Goal: Obtain resource: Obtain resource

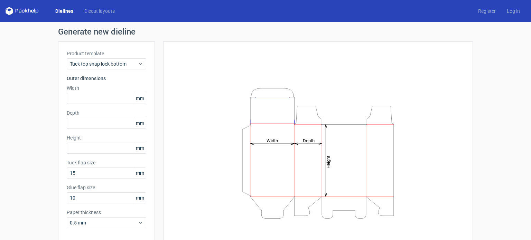
click at [23, 12] on icon at bounding box center [22, 11] width 33 height 8
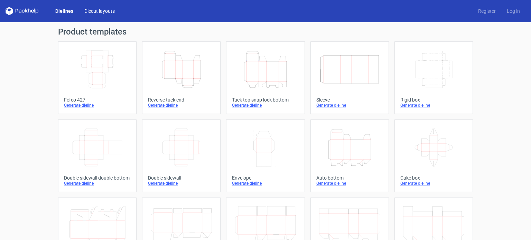
click at [90, 9] on link "Diecut layouts" at bounding box center [99, 11] width 41 height 7
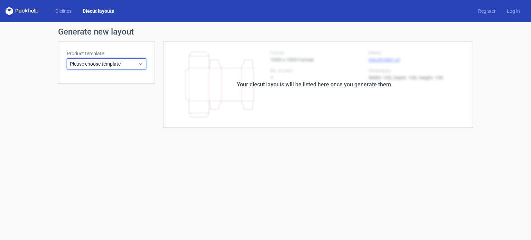
click at [111, 65] on span "Please choose template" at bounding box center [104, 63] width 68 height 7
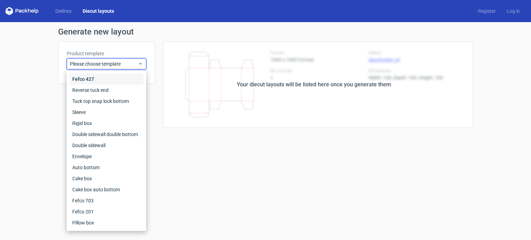
click at [78, 82] on div "Fefco 427" at bounding box center [106, 79] width 74 height 11
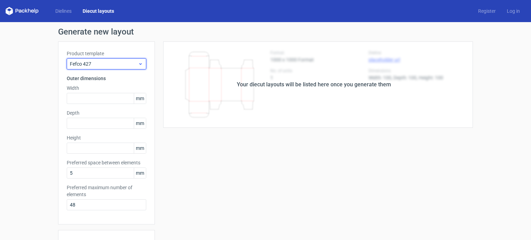
click at [103, 65] on span "Fefco 427" at bounding box center [104, 63] width 68 height 7
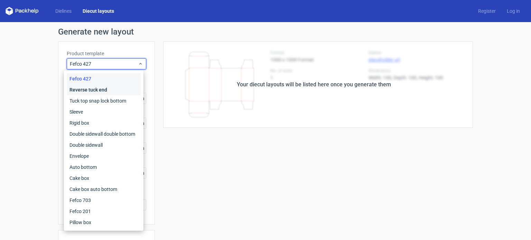
click at [91, 87] on div "Reverse tuck end" at bounding box center [104, 89] width 74 height 11
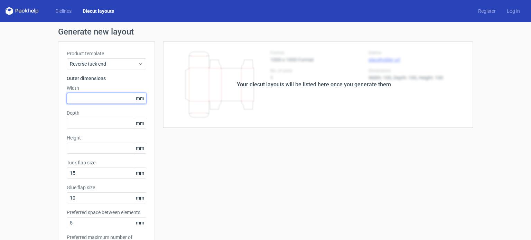
click at [84, 102] on input "text" at bounding box center [106, 98] width 79 height 11
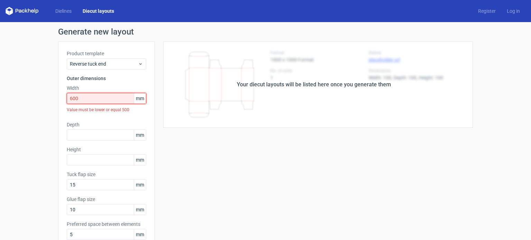
drag, startPoint x: 84, startPoint y: 102, endPoint x: 0, endPoint y: 99, distance: 84.3
click at [0, 99] on div "Generate new layout Product template Reverse tuck end Outer dimensions Width 60…" at bounding box center [265, 228] width 531 height 412
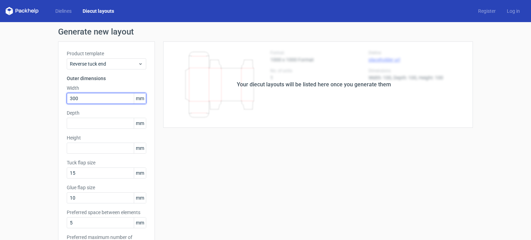
type input "300"
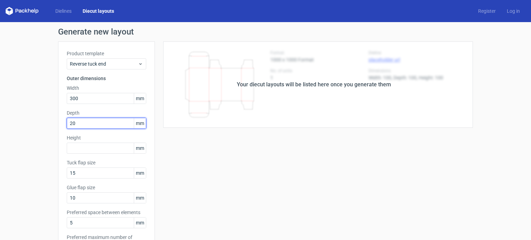
type input "20"
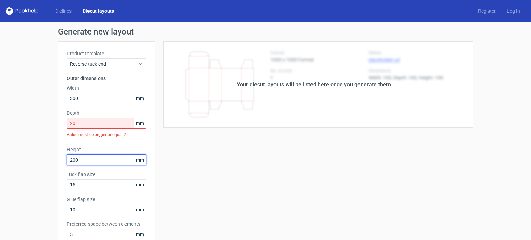
type input "200"
drag, startPoint x: 93, startPoint y: 124, endPoint x: 36, endPoint y: 132, distance: 57.6
click at [36, 132] on div "Generate new layout Product template Reverse tuck end Outer dimensions Width 30…" at bounding box center [265, 228] width 531 height 412
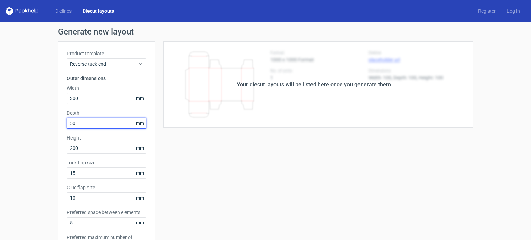
type input "50"
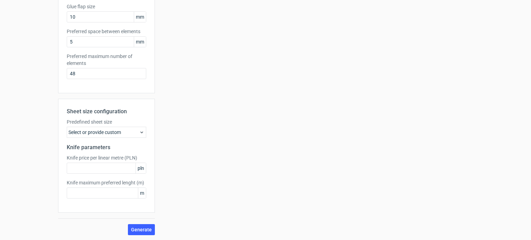
scroll to position [179, 0]
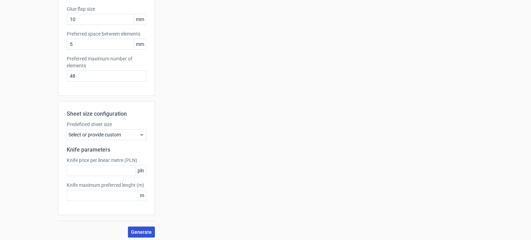
click at [138, 237] on button "Generate" at bounding box center [141, 232] width 27 height 11
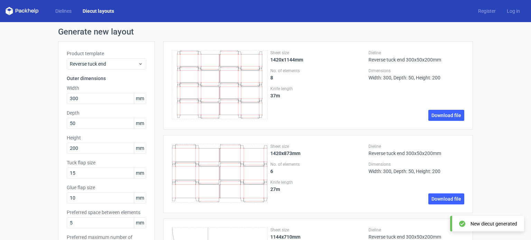
scroll to position [0, 0]
click at [447, 117] on link "Download file" at bounding box center [446, 115] width 36 height 11
click at [107, 61] on span "Reverse tuck end" at bounding box center [104, 63] width 68 height 7
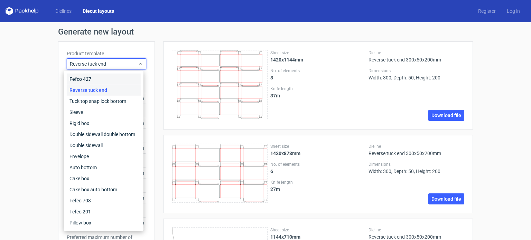
click at [95, 79] on div "Fefco 427" at bounding box center [104, 79] width 74 height 11
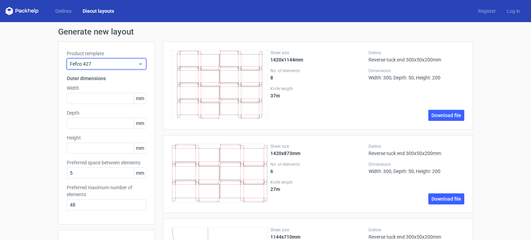
click at [118, 64] on span "Fefco 427" at bounding box center [104, 63] width 68 height 7
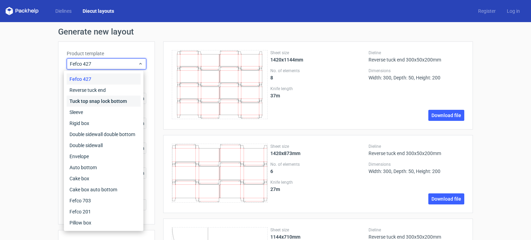
click at [95, 101] on div "Tuck top snap lock bottom" at bounding box center [104, 101] width 74 height 11
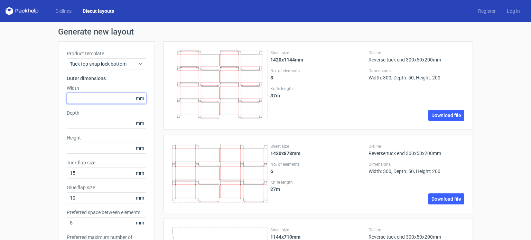
click at [95, 101] on input "text" at bounding box center [106, 98] width 79 height 11
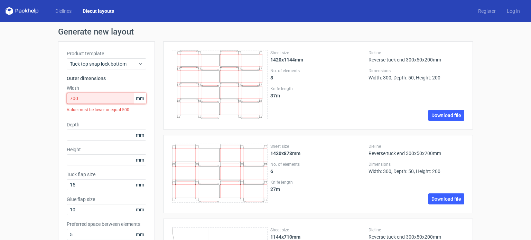
drag, startPoint x: 95, startPoint y: 101, endPoint x: 0, endPoint y: 96, distance: 95.5
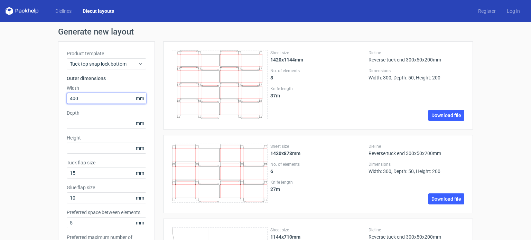
type input "400"
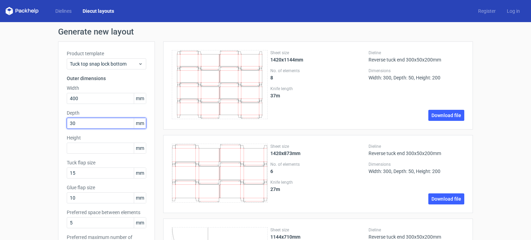
type input "30"
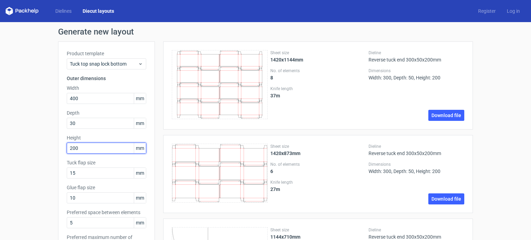
type input "200"
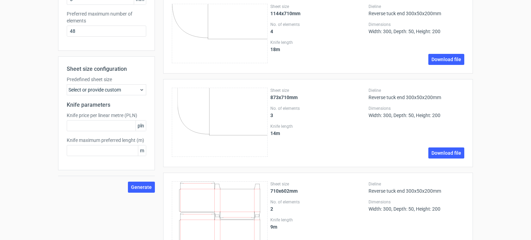
scroll to position [227, 0]
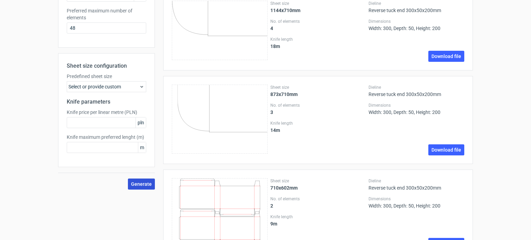
click at [136, 183] on span "Generate" at bounding box center [141, 184] width 21 height 5
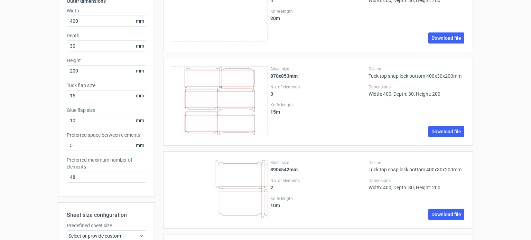
scroll to position [173, 0]
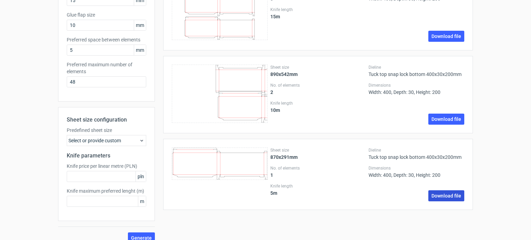
click at [437, 193] on link "Download file" at bounding box center [446, 195] width 36 height 11
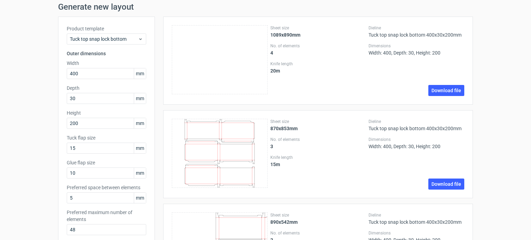
scroll to position [0, 0]
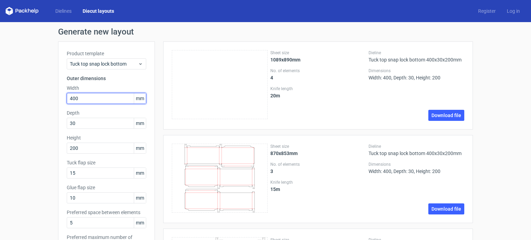
click at [90, 101] on input "400" at bounding box center [106, 98] width 79 height 11
type input "458"
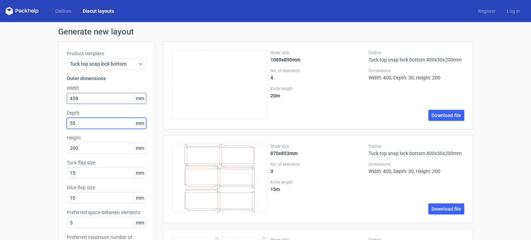
type input "55"
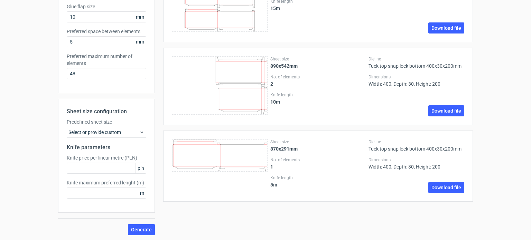
scroll to position [181, 0]
type input "326"
click at [140, 229] on span "Generate" at bounding box center [141, 229] width 21 height 5
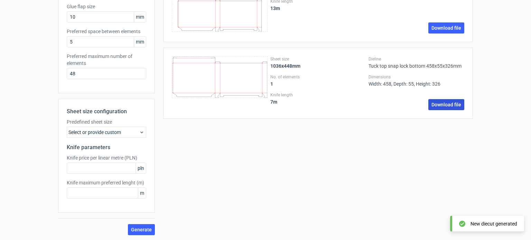
click at [438, 106] on link "Download file" at bounding box center [446, 104] width 36 height 11
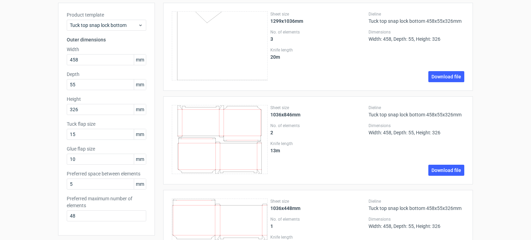
scroll to position [0, 0]
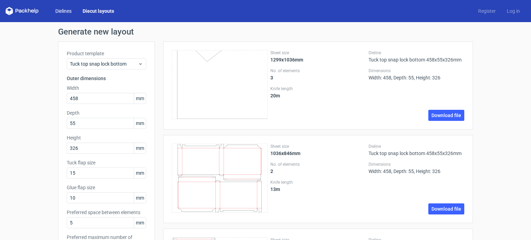
click at [67, 12] on link "Dielines" at bounding box center [63, 11] width 27 height 7
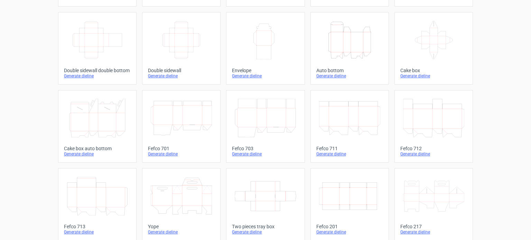
scroll to position [191, 0]
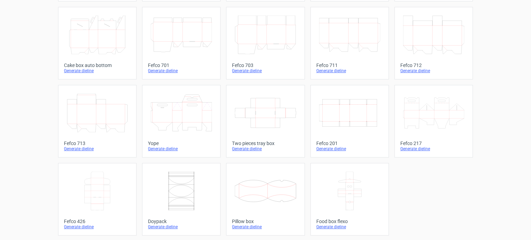
click at [327, 117] on icon "Width Depth Height" at bounding box center [349, 113] width 61 height 39
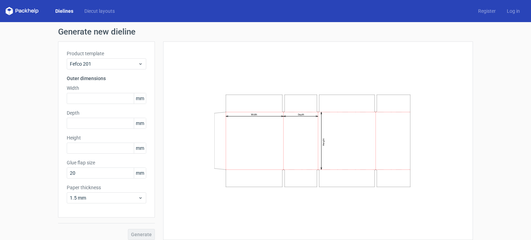
scroll to position [5, 0]
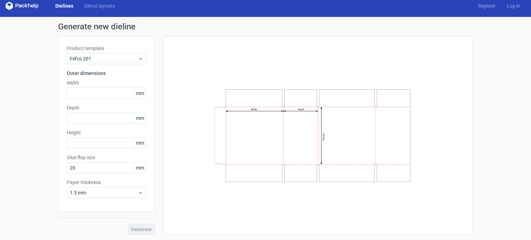
click at [110, 100] on div "Product template Fefco 201 Outer dimensions Width mm Depth mm Height mm Glue fl…" at bounding box center [106, 124] width 97 height 176
click at [105, 94] on input "text" at bounding box center [106, 93] width 79 height 11
type input "100"
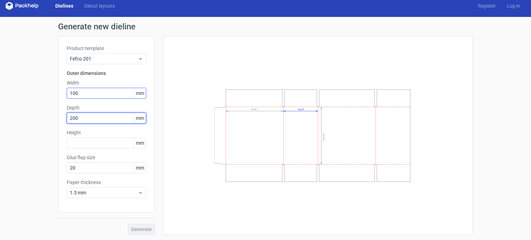
type input "200"
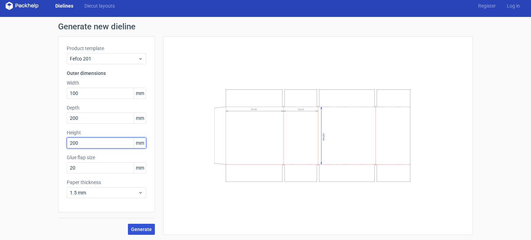
type input "200"
click at [135, 227] on span "Generate" at bounding box center [141, 229] width 21 height 5
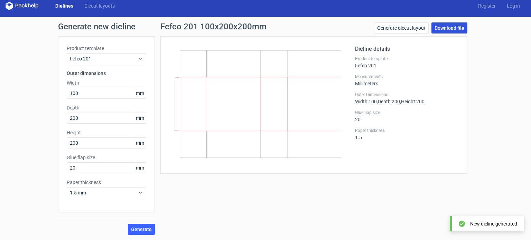
click at [442, 25] on link "Download file" at bounding box center [449, 27] width 36 height 11
click at [92, 7] on link "Diecut layouts" at bounding box center [99, 5] width 41 height 7
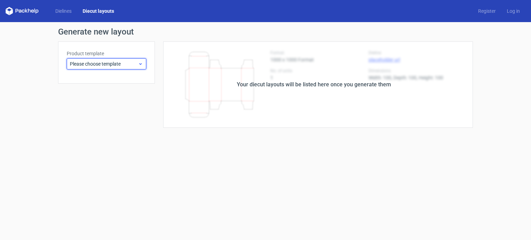
click at [141, 61] on icon at bounding box center [140, 64] width 5 height 6
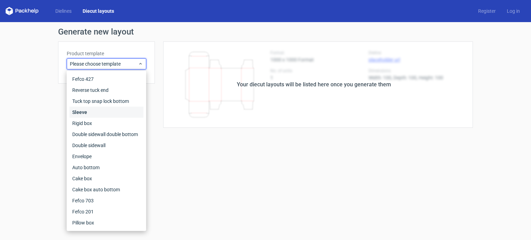
click at [85, 109] on div "Sleeve" at bounding box center [106, 112] width 74 height 11
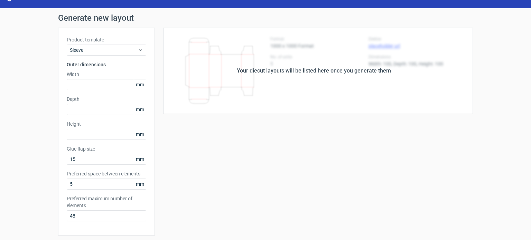
scroll to position [14, 0]
click at [107, 51] on span "Sleeve" at bounding box center [104, 50] width 68 height 7
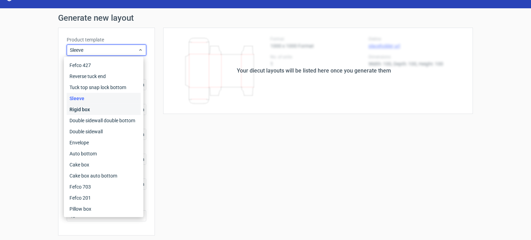
click at [90, 107] on div "Rigid box" at bounding box center [104, 109] width 74 height 11
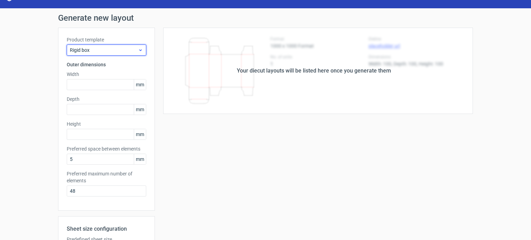
click at [109, 54] on div "Rigid box" at bounding box center [106, 50] width 79 height 11
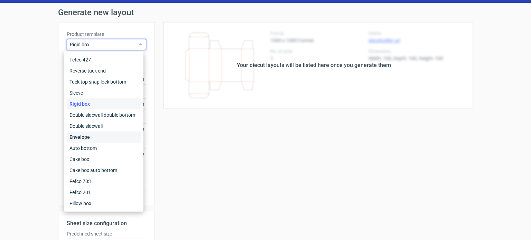
scroll to position [19, 0]
click at [91, 179] on div "Fefco 703" at bounding box center [104, 181] width 74 height 11
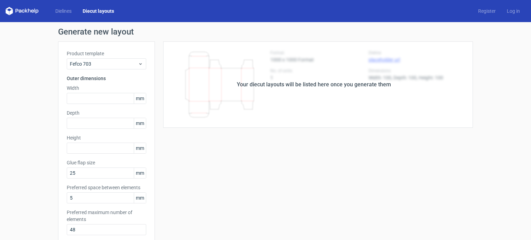
click at [95, 8] on link "Diecut layouts" at bounding box center [98, 11] width 43 height 7
